Goal: Task Accomplishment & Management: Manage account settings

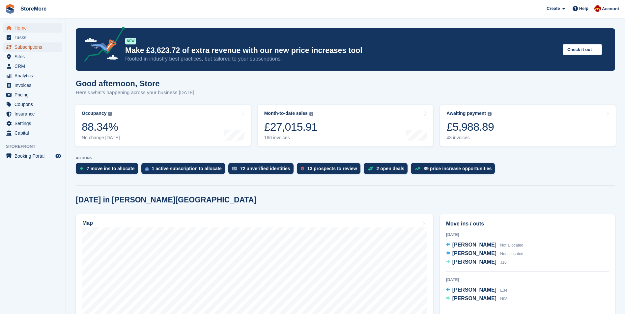
click at [32, 45] on span "Subscriptions" at bounding box center [34, 46] width 40 height 9
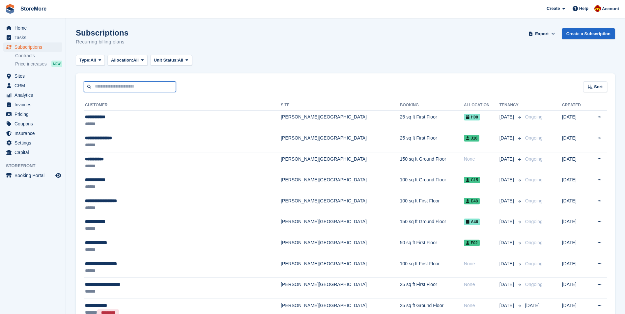
click at [133, 88] on input "text" at bounding box center [130, 86] width 92 height 11
type input "****"
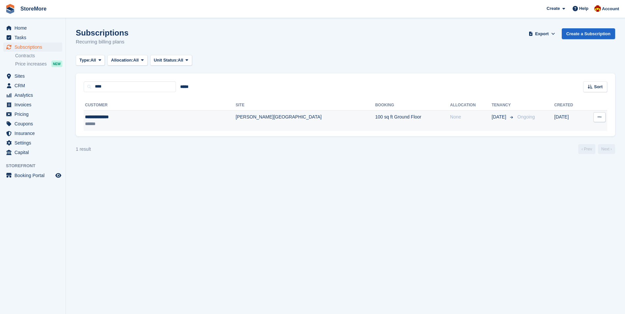
click at [236, 128] on td "[PERSON_NAME][GEOGRAPHIC_DATA]" at bounding box center [305, 120] width 139 height 21
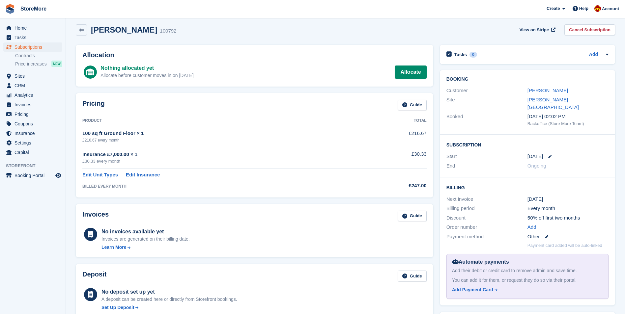
scroll to position [1, 0]
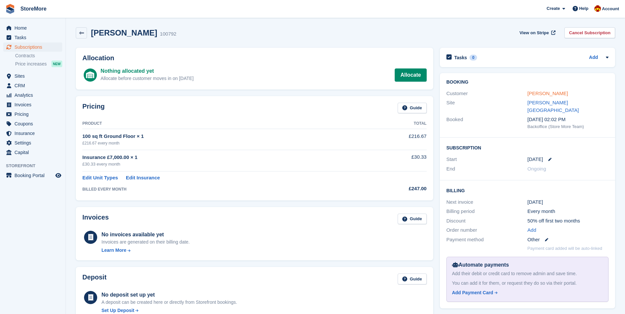
click at [547, 95] on link "[PERSON_NAME]" at bounding box center [547, 94] width 41 height 6
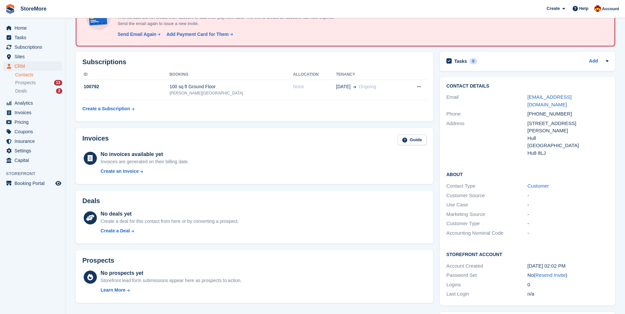
scroll to position [165, 0]
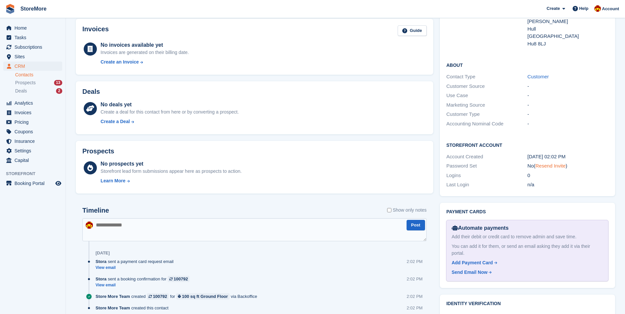
click at [564, 163] on link "Resend Invite" at bounding box center [550, 166] width 30 height 6
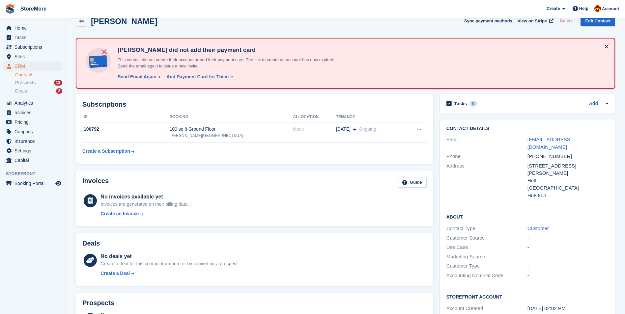
scroll to position [6, 0]
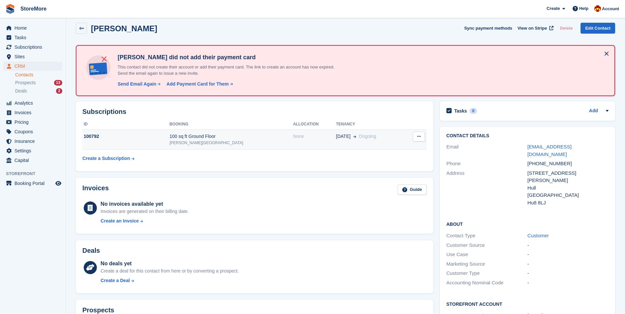
drag, startPoint x: 224, startPoint y: 136, endPoint x: 237, endPoint y: 135, distance: 12.9
click at [224, 136] on div "100 sq ft Ground Floor" at bounding box center [231, 136] width 124 height 7
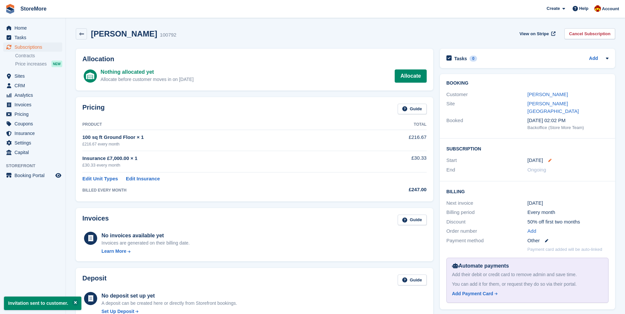
click at [549, 159] on icon at bounding box center [549, 160] width 3 height 3
select select "*"
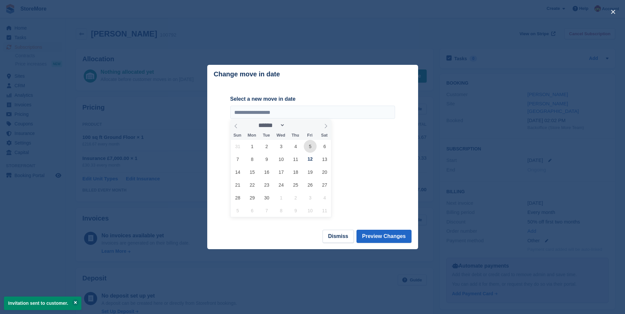
click at [310, 150] on span "5" at bounding box center [310, 146] width 13 height 13
type input "**********"
click at [390, 239] on button "Preview Changes" at bounding box center [383, 236] width 55 height 13
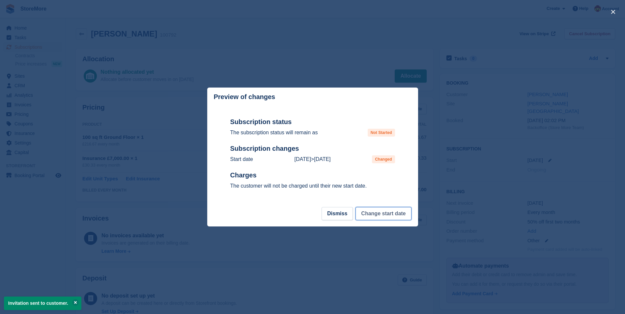
click at [378, 214] on button "Change start date" at bounding box center [383, 213] width 56 height 13
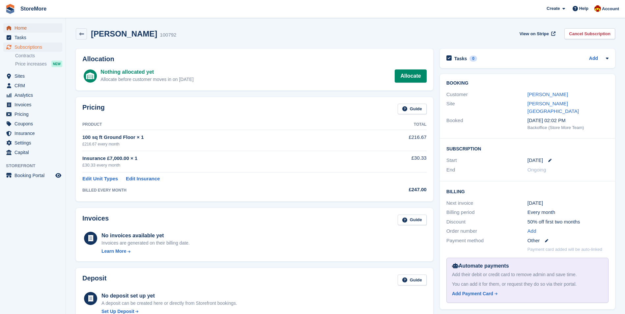
click at [27, 28] on span "Home" at bounding box center [34, 27] width 40 height 9
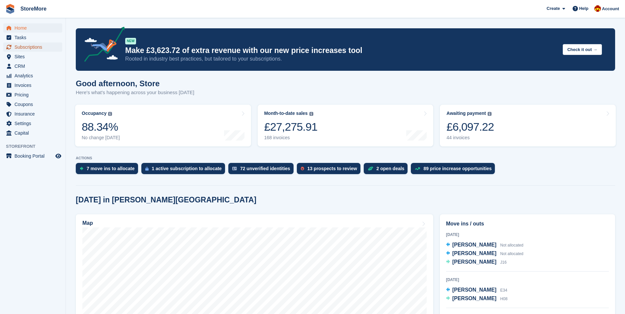
click at [36, 46] on span "Subscriptions" at bounding box center [34, 46] width 40 height 9
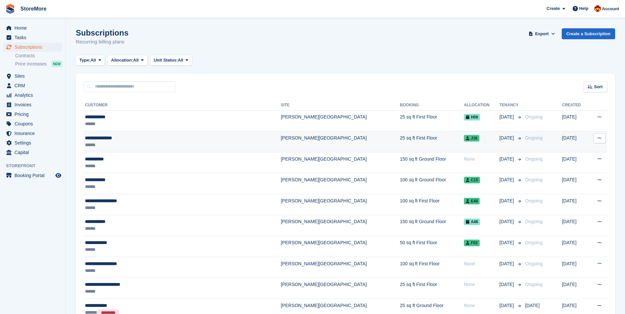
click at [281, 149] on td "[PERSON_NAME][GEOGRAPHIC_DATA]" at bounding box center [340, 141] width 119 height 21
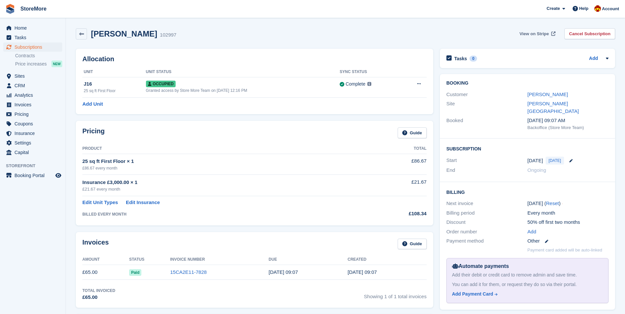
click at [539, 36] on span "View on Stripe" at bounding box center [533, 34] width 29 height 7
